Goal: Book appointment/travel/reservation

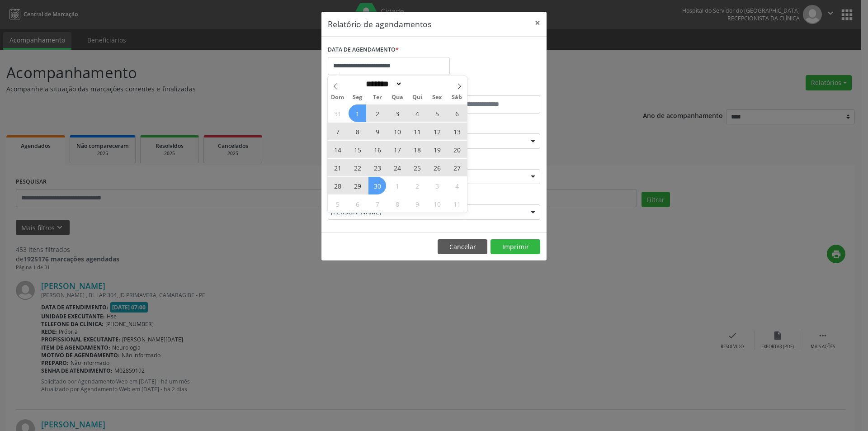
select select "*"
click at [421, 170] on span "25" at bounding box center [417, 168] width 18 height 18
type input "**********"
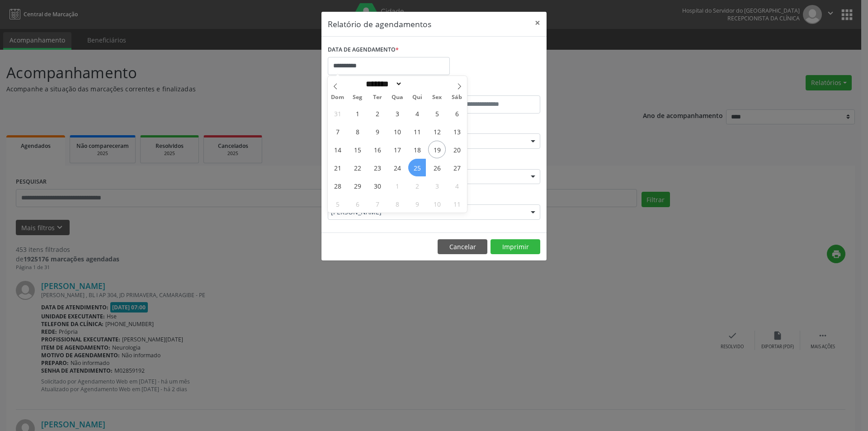
click at [421, 170] on span "25" at bounding box center [417, 168] width 18 height 18
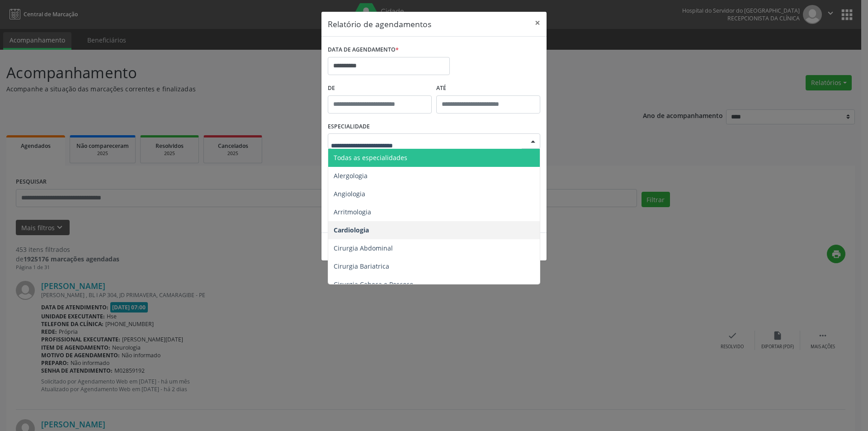
click at [397, 157] on span "Todas as especialidades" at bounding box center [371, 157] width 74 height 9
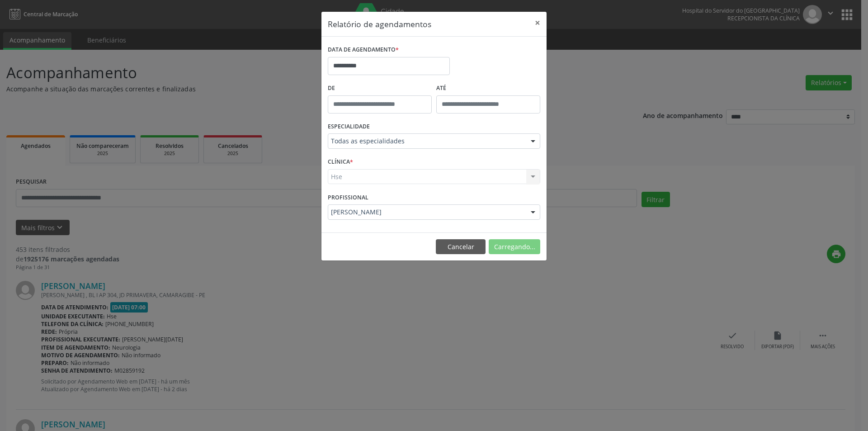
click at [353, 182] on div "Hse Hse Nenhum resultado encontrado para: " " Não há nenhuma opção para ser exi…" at bounding box center [434, 176] width 213 height 15
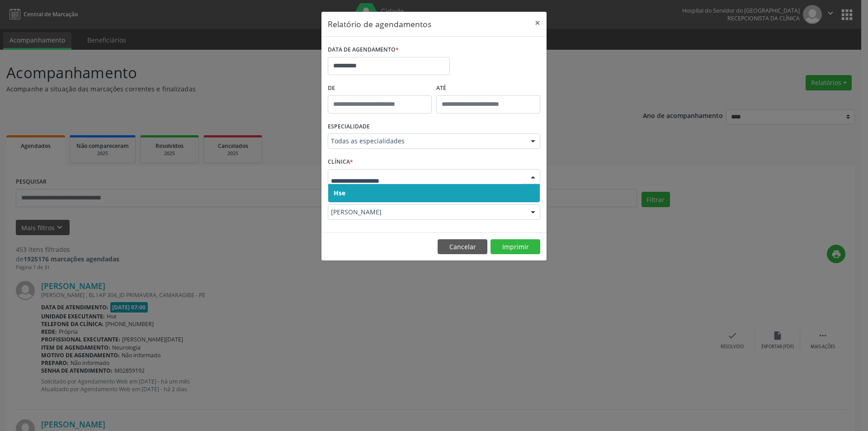
click at [367, 190] on span "Hse" at bounding box center [434, 193] width 212 height 18
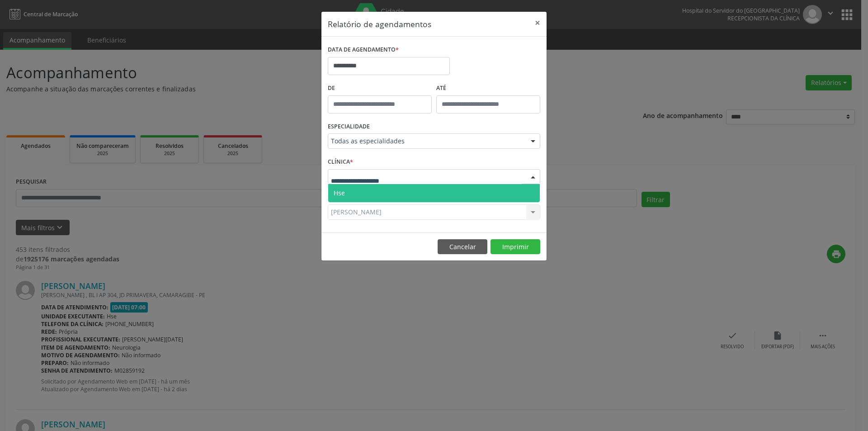
click at [370, 182] on div at bounding box center [434, 176] width 213 height 15
click at [375, 199] on span "Hse" at bounding box center [434, 193] width 212 height 18
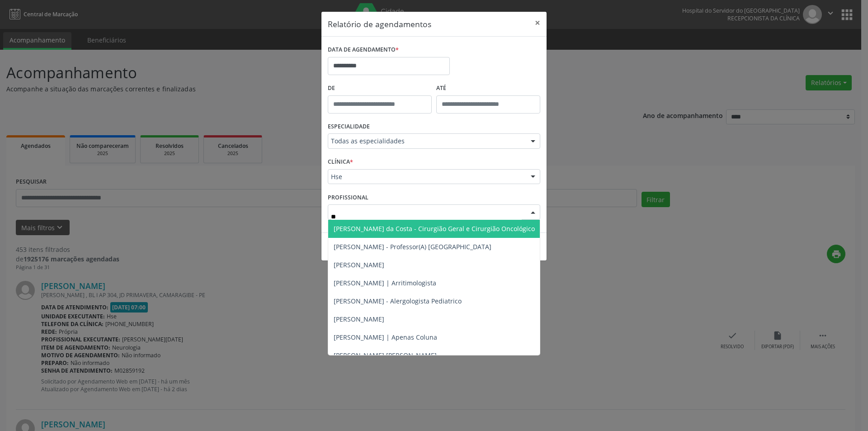
type input "***"
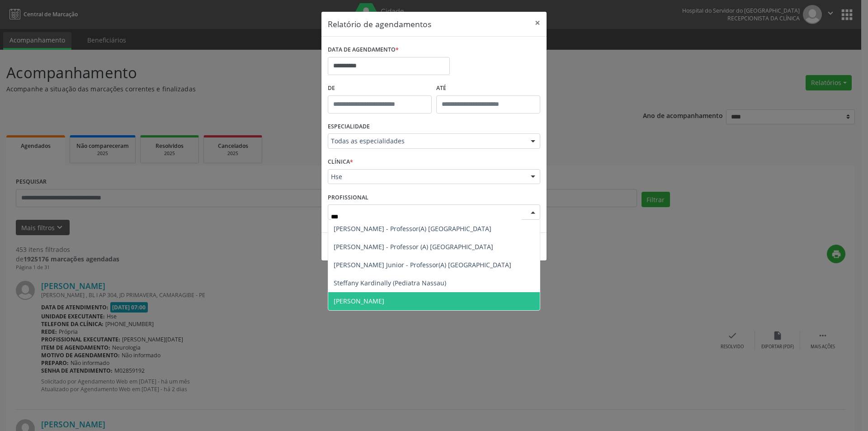
click at [446, 301] on span "[PERSON_NAME]" at bounding box center [434, 301] width 212 height 18
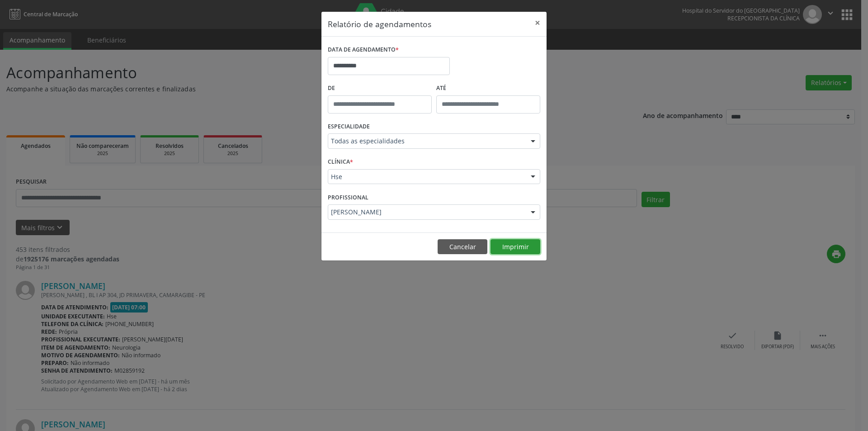
click at [517, 249] on button "Imprimir" at bounding box center [516, 246] width 50 height 15
